Goal: Find specific page/section: Find specific page/section

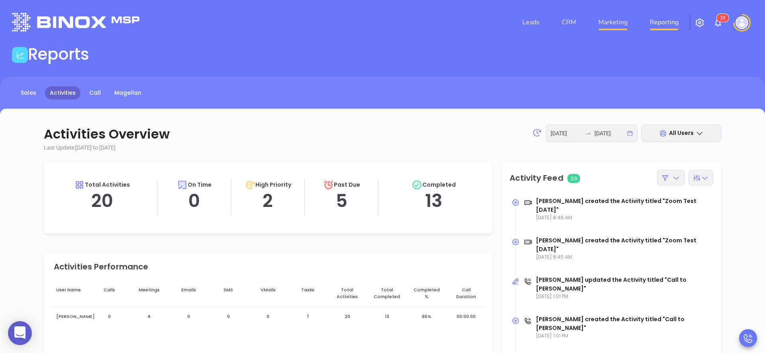
click at [615, 26] on link "Marketing" at bounding box center [612, 22] width 35 height 16
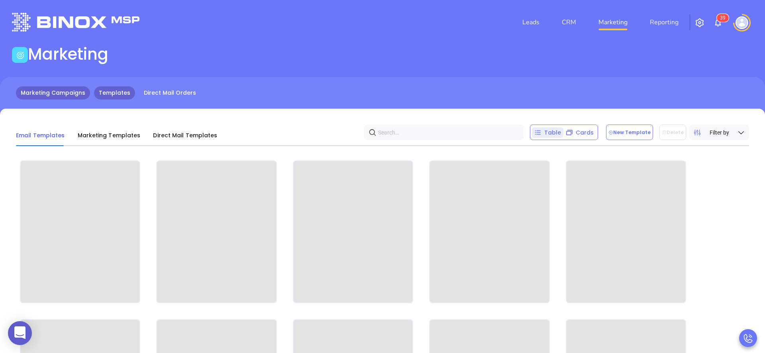
click at [69, 90] on link "Marketing Campaigns" at bounding box center [53, 92] width 74 height 13
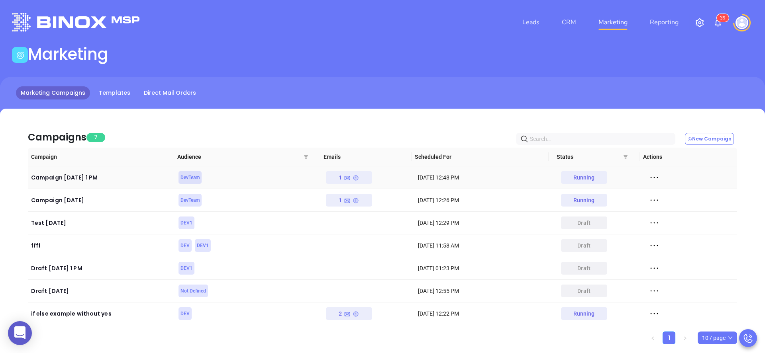
click at [653, 176] on icon at bounding box center [654, 178] width 12 height 12
click at [668, 204] on div "View" at bounding box center [685, 206] width 72 height 9
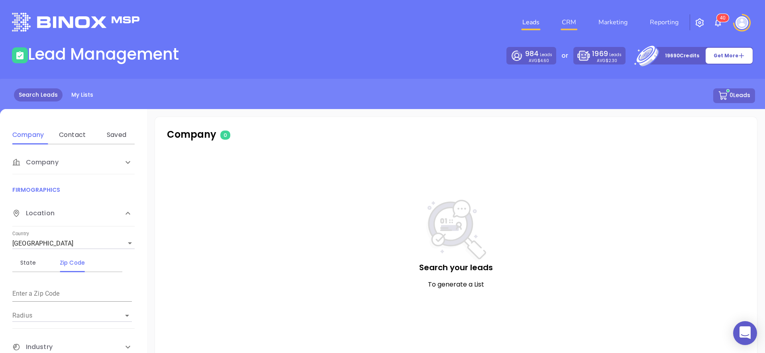
click at [575, 22] on link "CRM" at bounding box center [568, 22] width 21 height 16
